Goal: Task Accomplishment & Management: Complete application form

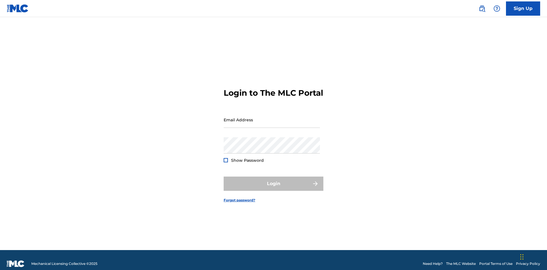
scroll to position [7, 0]
click at [523, 8] on link "Sign Up" at bounding box center [523, 8] width 34 height 14
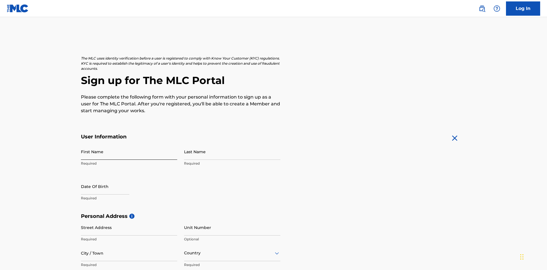
click at [129, 144] on input "First Name" at bounding box center [129, 152] width 96 height 16
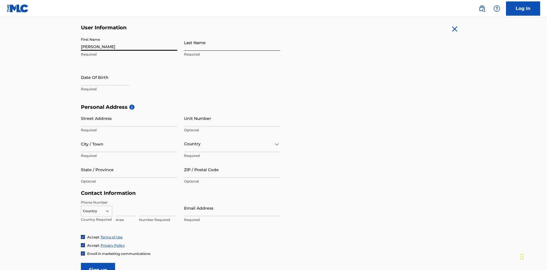
type input "Nicole"
click at [232, 42] on input "Last Name" at bounding box center [232, 42] width 96 height 16
type input "Ribble"
click at [110, 69] on input "text" at bounding box center [105, 77] width 48 height 16
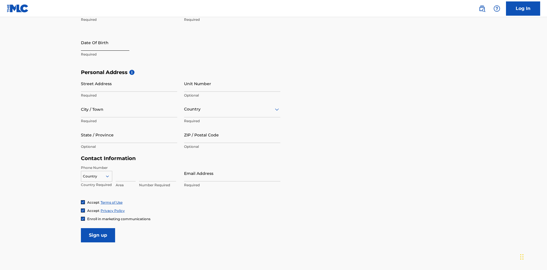
select select "8"
select select "2025"
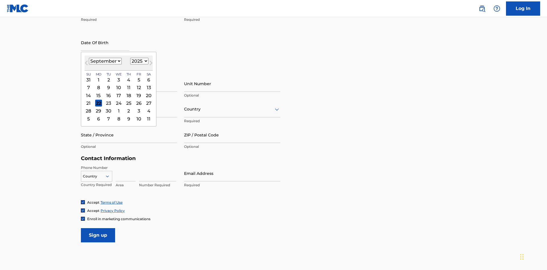
click at [105, 61] on select "January February March April May June July August September October November De…" at bounding box center [105, 61] width 33 height 7
select select "0"
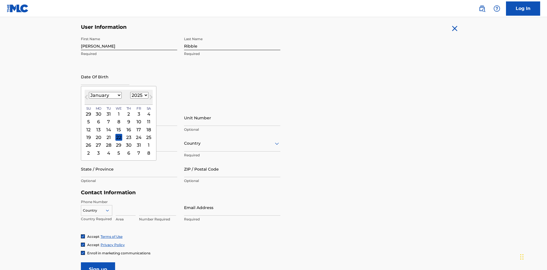
click at [138, 95] on select "1900 1901 1902 1903 1904 1905 1906 1907 1908 1909 1910 1911 1912 1913 1914 1915…" at bounding box center [139, 95] width 18 height 7
select select "1985"
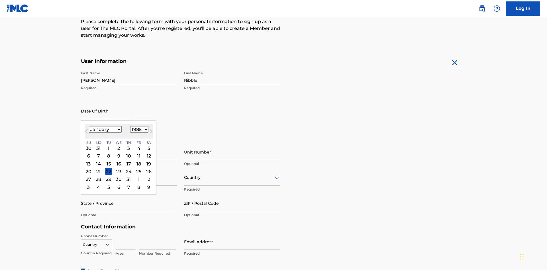
click at [138, 129] on select "1900 1901 1902 1903 1904 1905 1906 1907 1908 1909 1910 1911 1912 1913 1914 1915…" at bounding box center [139, 129] width 18 height 7
click at [108, 153] on div "8" at bounding box center [108, 156] width 7 height 7
type input "January 8 1985"
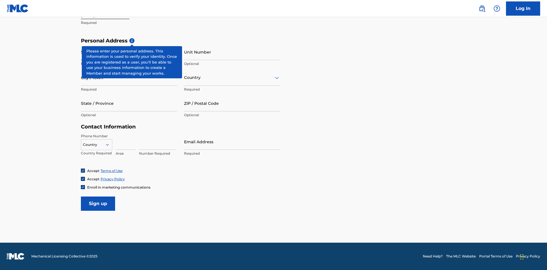
click at [129, 52] on input "Street Address" at bounding box center [129, 52] width 96 height 16
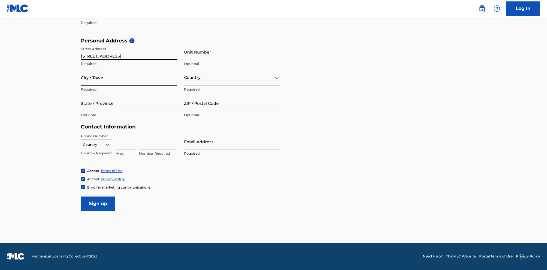
type input "9909 Elks Run Rd"
click at [129, 77] on input "City / Town" at bounding box center [129, 78] width 96 height 16
type input "Roseville"
click at [184, 77] on input "text" at bounding box center [184, 78] width 1 height 6
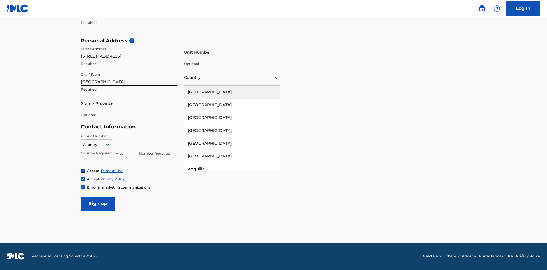
click at [232, 92] on div "United States" at bounding box center [232, 92] width 96 height 13
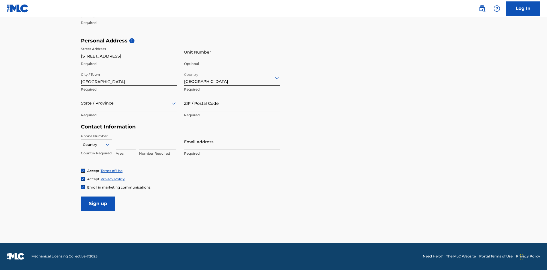
click at [129, 103] on div at bounding box center [129, 103] width 96 height 7
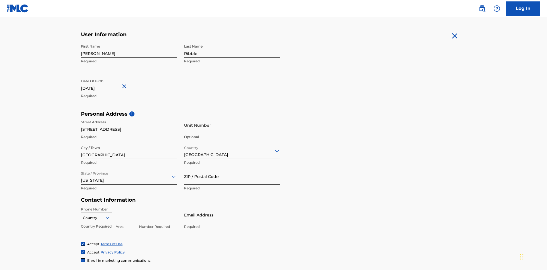
click at [232, 168] on input "ZIP / Postal Code" at bounding box center [232, 176] width 96 height 16
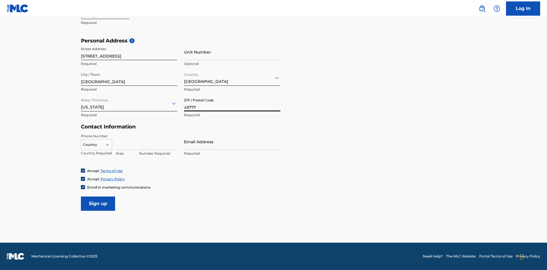
type input "43777"
click at [110, 144] on icon at bounding box center [107, 144] width 5 height 5
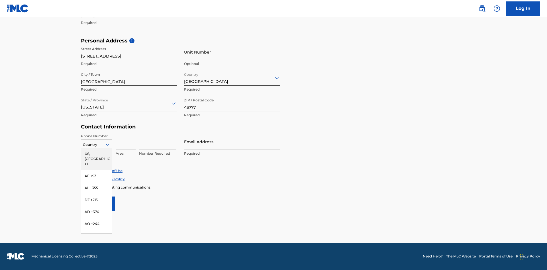
click at [97, 154] on div "US, CA +1" at bounding box center [96, 159] width 31 height 22
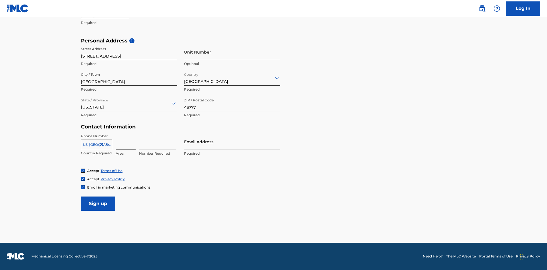
click at [126, 142] on input at bounding box center [126, 142] width 20 height 16
type input "740"
click at [158, 142] on input at bounding box center [157, 142] width 37 height 16
type input "8086351"
click at [232, 142] on input "Email Address" at bounding box center [232, 142] width 96 height 16
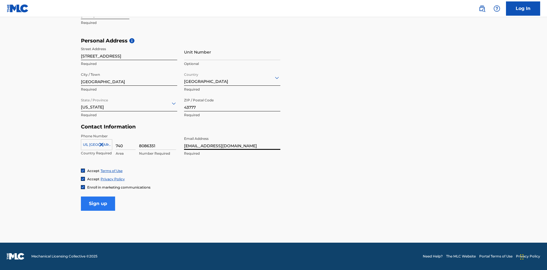
type input "[EMAIL_ADDRESS][DOMAIN_NAME]"
click at [98, 203] on input "Sign up" at bounding box center [98, 204] width 34 height 14
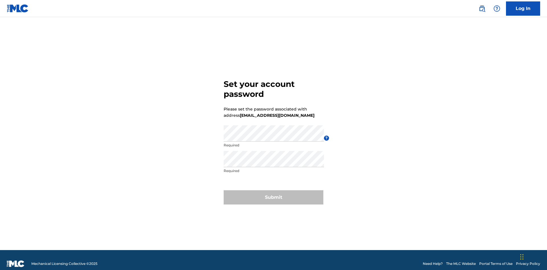
scroll to position [7, 0]
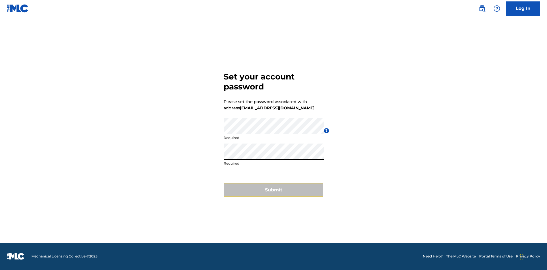
click at [273, 193] on button "Submit" at bounding box center [274, 190] width 100 height 14
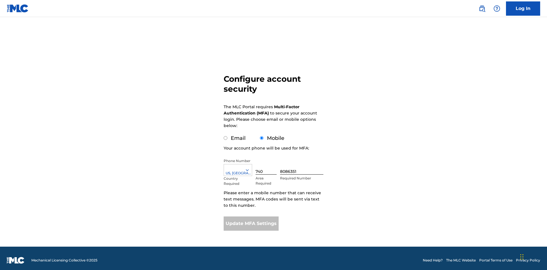
scroll to position [0, 0]
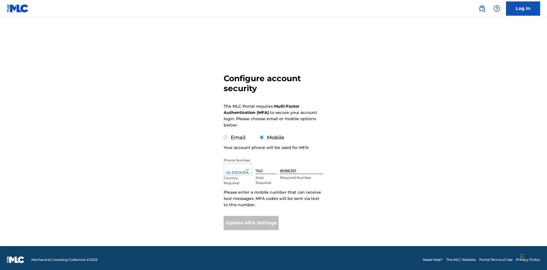
click at [226, 136] on input "Email" at bounding box center [226, 138] width 4 height 4
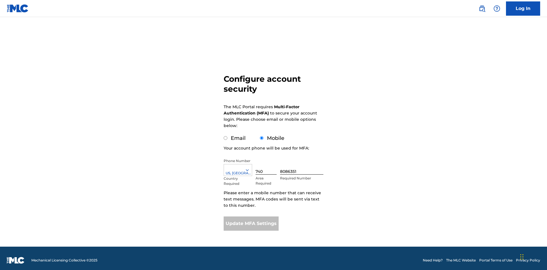
radio input "true"
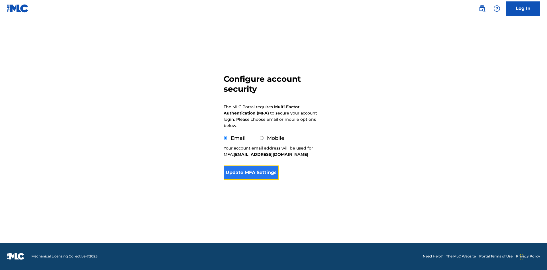
click at [251, 180] on button "Update MFA Settings" at bounding box center [251, 173] width 55 height 14
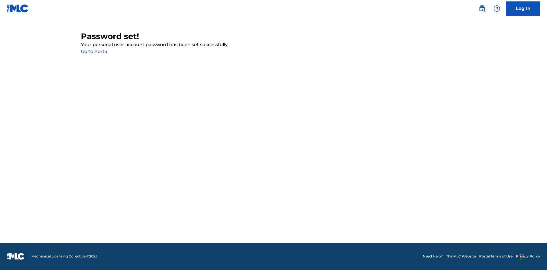
click at [95, 52] on link "Go to Portal" at bounding box center [95, 51] width 28 height 5
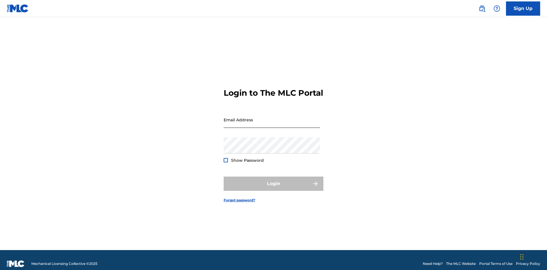
click at [272, 117] on input "Email Address" at bounding box center [272, 120] width 96 height 16
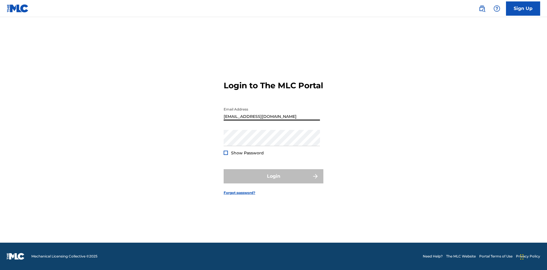
type input "[EMAIL_ADDRESS][DOMAIN_NAME]"
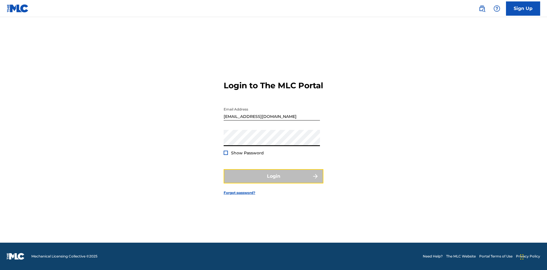
click at [273, 181] on button "Login" at bounding box center [274, 176] width 100 height 14
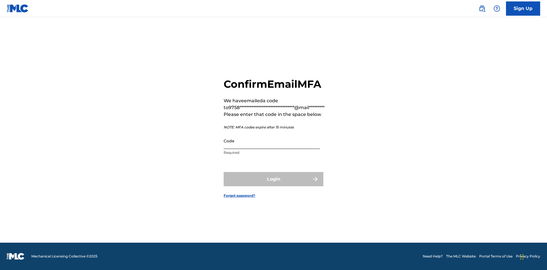
click at [272, 141] on input "Code" at bounding box center [272, 141] width 96 height 16
type input "617263"
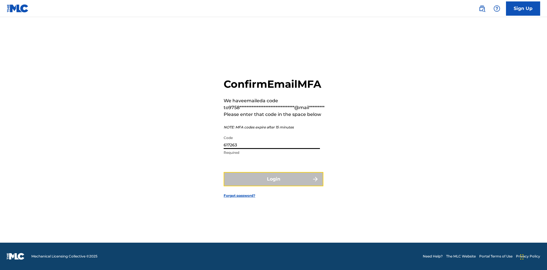
click at [273, 179] on button "Login" at bounding box center [274, 179] width 100 height 14
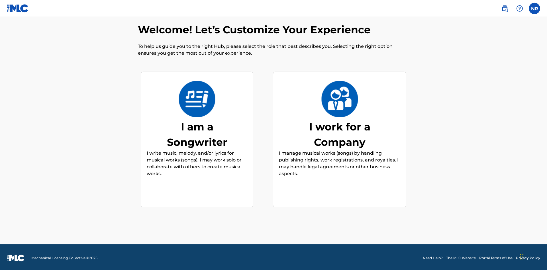
click at [197, 132] on div "I am a Songwriter" at bounding box center [196, 134] width 85 height 31
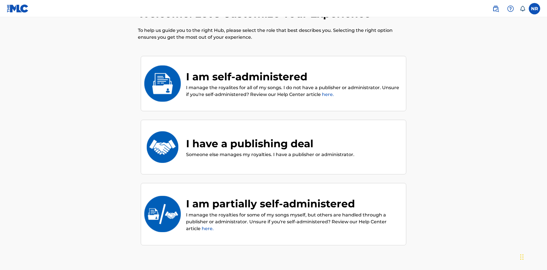
click at [269, 136] on div "I have a publishing deal" at bounding box center [270, 143] width 168 height 15
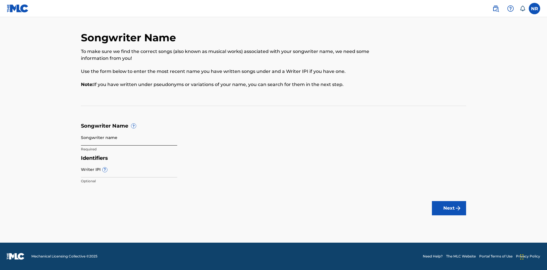
click at [129, 137] on input "Songwriter name" at bounding box center [129, 137] width 96 height 16
type input "rQfBc3KaAxDI52FF9E0Rpi71H 3x7jneEpG01cvBB6oKNjfXb3I"
click at [129, 169] on input "Writer IPI ?" at bounding box center [129, 169] width 96 height 16
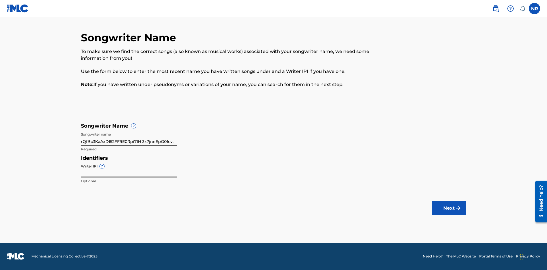
scroll to position [0, 23]
type input "56098781802"
click at [449, 208] on button "Next" at bounding box center [449, 208] width 34 height 14
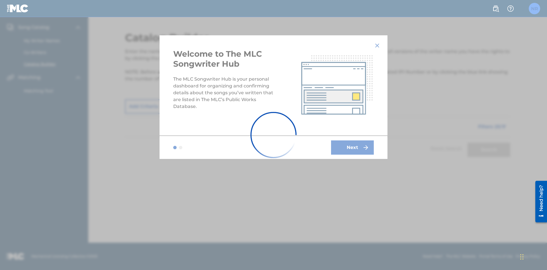
click at [534, 8] on label at bounding box center [534, 8] width 11 height 11
click at [534, 9] on input "NR Nicole Ribble 9758bffb-e440-4e38-bc28-f10369ee9758@mailslurp.biz Notificatio…" at bounding box center [534, 9] width 0 height 0
